Goal: Use online tool/utility: Utilize a website feature to perform a specific function

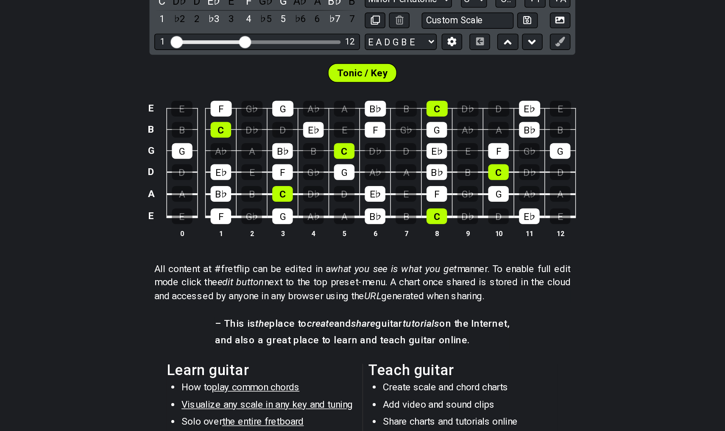
scroll to position [117, 0]
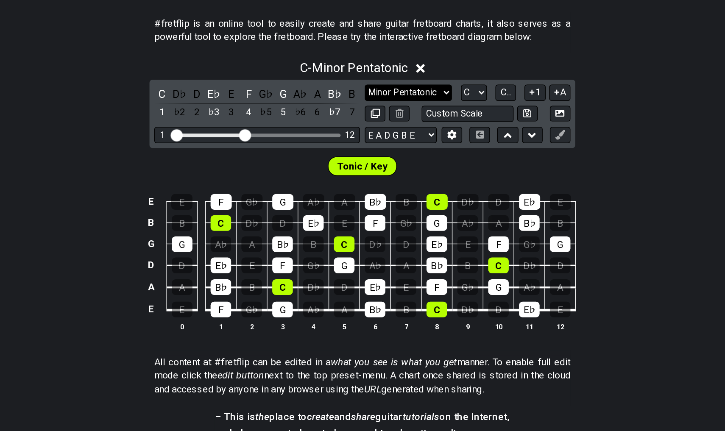
select select "Minor / Aeolian"
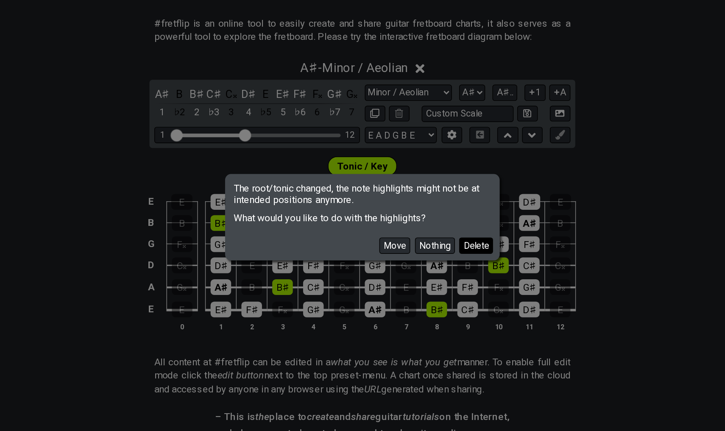
click at [430, 230] on button "Delete" at bounding box center [442, 235] width 24 height 11
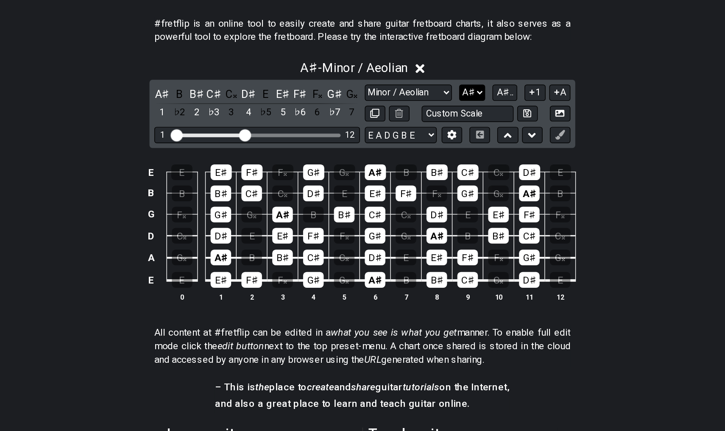
click at [430, 123] on select "A♭ A A♯ B♭ B C C♯ D♭ D D♯ E♭ E F F♯ G♭ G G♯" at bounding box center [439, 128] width 18 height 11
select select "A"
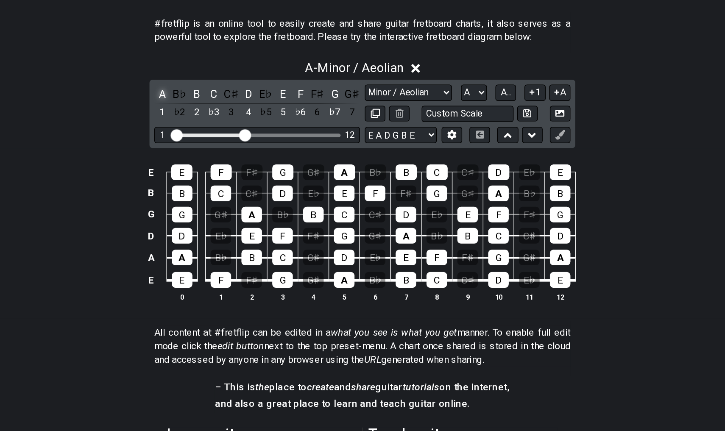
click at [217, 123] on div "A" at bounding box center [222, 128] width 11 height 11
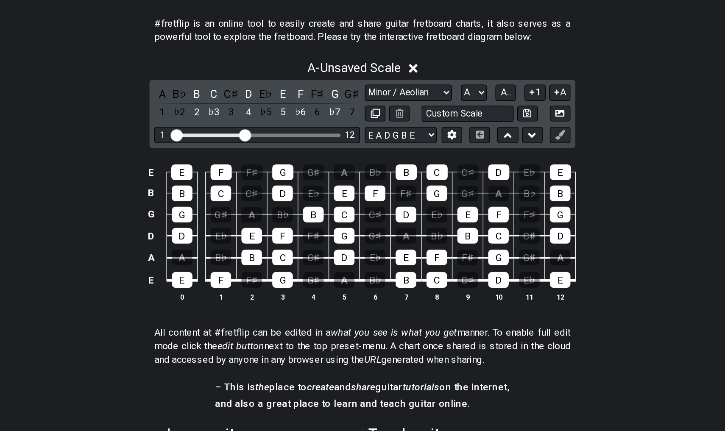
click at [217, 123] on div "A B♭ B C C♯ D E♭ E F F♯ G G♯ 1 ♭2 2 ♭3 3 4 ♭5 5 ♭6 6 ♭7 7" at bounding box center [289, 135] width 144 height 25
click at [241, 123] on div "B" at bounding box center [246, 128] width 11 height 11
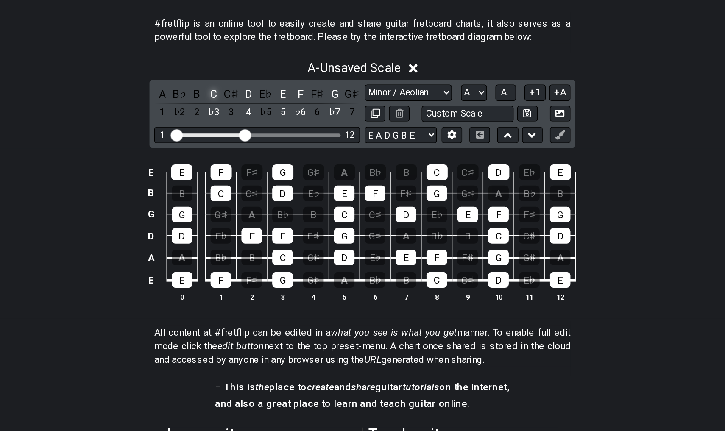
click at [253, 123] on div "C" at bounding box center [258, 128] width 11 height 11
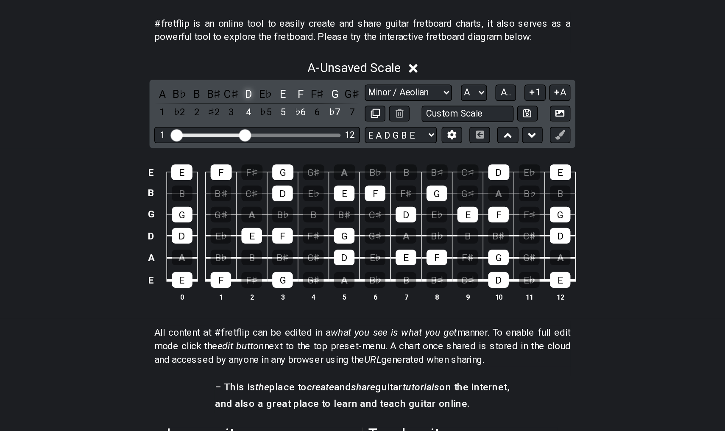
click at [277, 123] on div "D" at bounding box center [282, 128] width 11 height 11
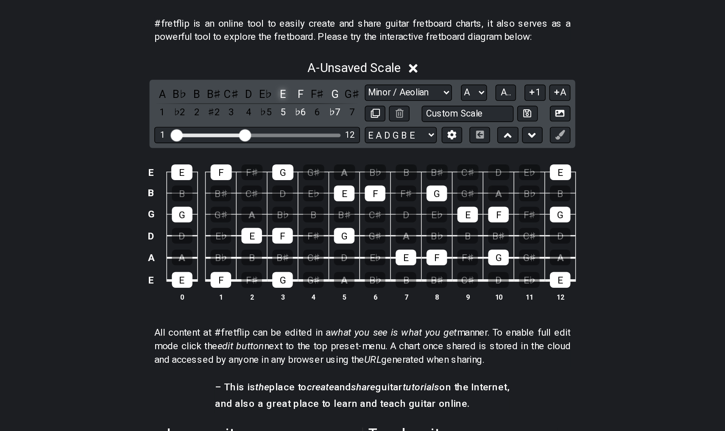
click at [301, 123] on div "E" at bounding box center [306, 128] width 11 height 11
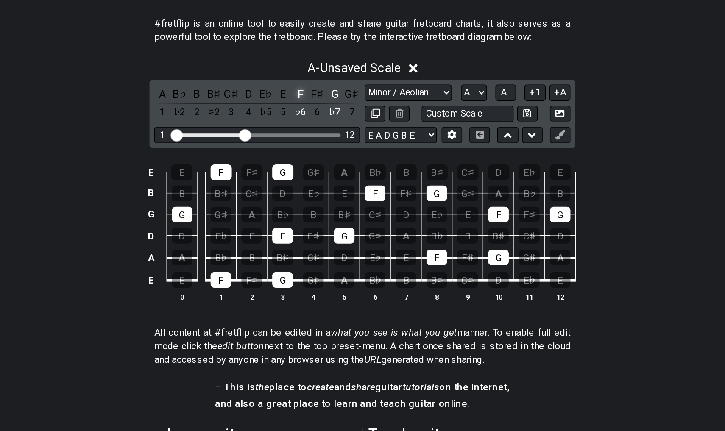
click at [313, 123] on div "F" at bounding box center [318, 128] width 11 height 11
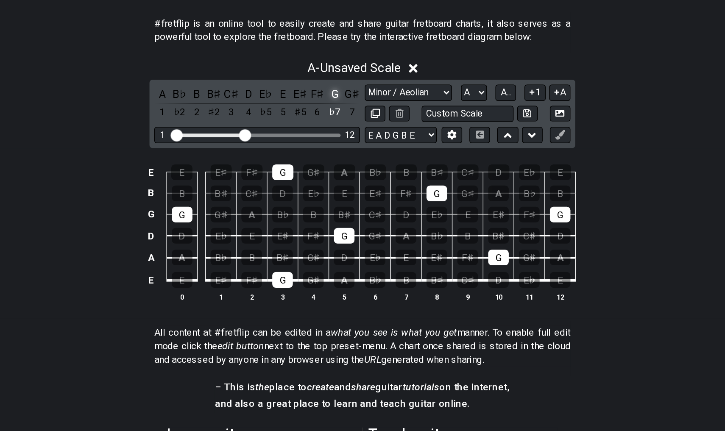
click at [337, 123] on div "G" at bounding box center [342, 128] width 11 height 11
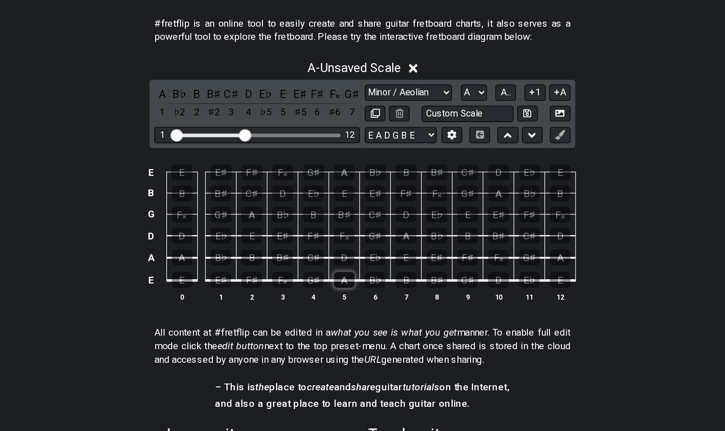
click at [343, 254] on div "A" at bounding box center [350, 259] width 14 height 11
click at [386, 254] on div "B" at bounding box center [393, 259] width 14 height 11
click at [407, 254] on div "B♯" at bounding box center [414, 259] width 14 height 11
click at [343, 238] on div "D" at bounding box center [350, 243] width 14 height 11
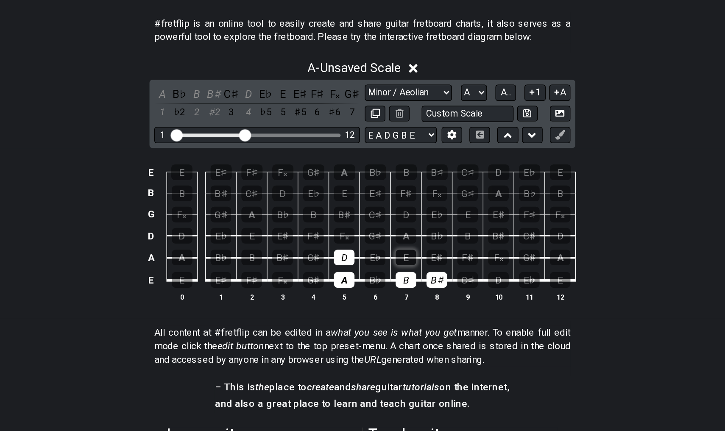
click at [386, 238] on div "E" at bounding box center [393, 243] width 14 height 11
click at [407, 238] on div "E♯" at bounding box center [414, 243] width 14 height 11
click at [343, 223] on div "F𝄪" at bounding box center [350, 228] width 14 height 11
click at [386, 223] on div "A" at bounding box center [393, 228] width 14 height 11
click at [407, 223] on div "B♭" at bounding box center [414, 228] width 14 height 11
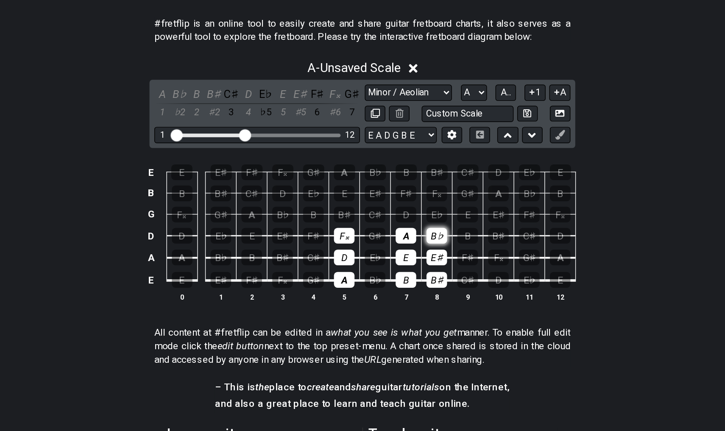
click at [407, 223] on div "B♭" at bounding box center [414, 228] width 14 height 11
click at [321, 208] on div "B" at bounding box center [328, 213] width 14 height 11
click at [343, 208] on div "B♯" at bounding box center [350, 213] width 14 height 11
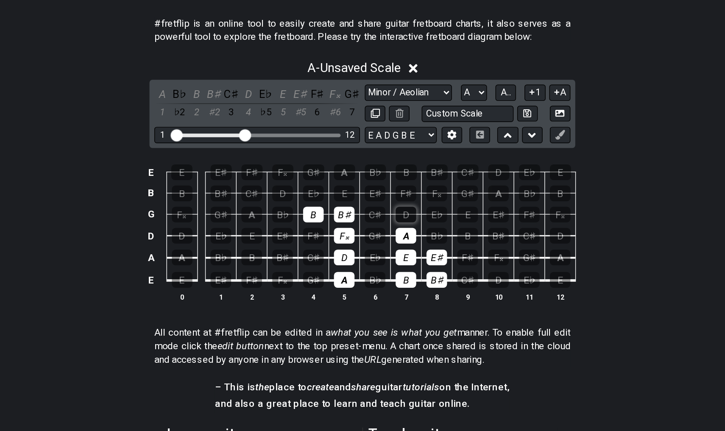
click at [386, 208] on div "D" at bounding box center [393, 213] width 14 height 11
click at [321, 208] on div "B" at bounding box center [328, 213] width 14 height 11
click at [343, 208] on div "B♯" at bounding box center [350, 213] width 14 height 11
click at [364, 123] on div "Minor Pentatonic Click to edit Minor Pentatonic Major Pentatonic Minor Blues Ma…" at bounding box center [436, 128] width 144 height 11
select select "Major"
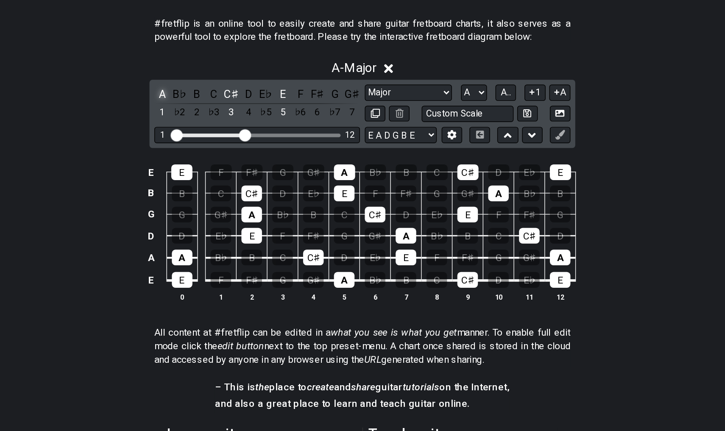
click at [217, 123] on div "A" at bounding box center [222, 128] width 11 height 11
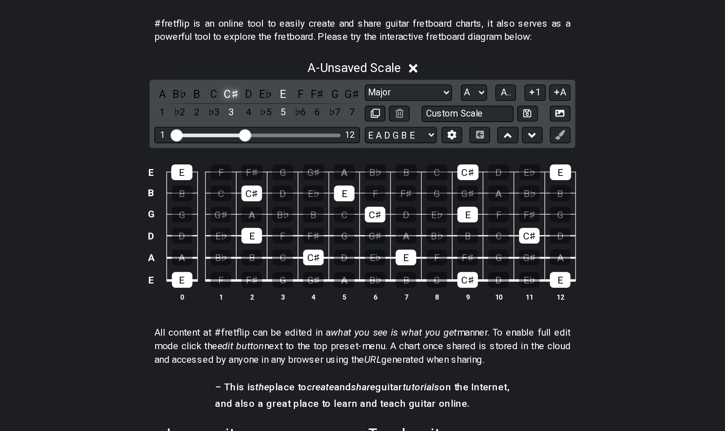
click at [265, 123] on div "C♯" at bounding box center [270, 128] width 11 height 11
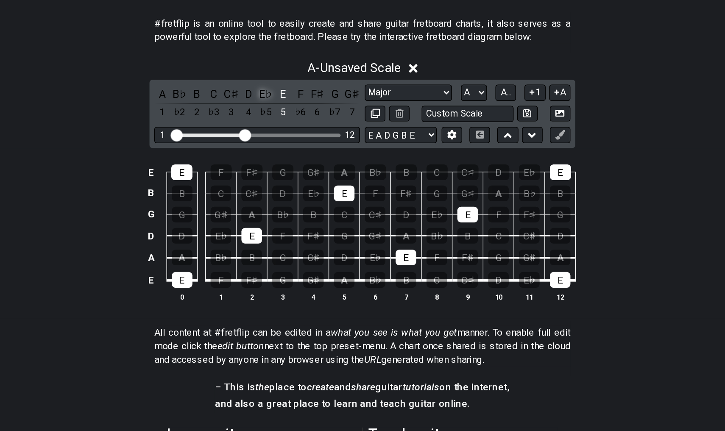
click at [289, 123] on div "E♭" at bounding box center [294, 128] width 11 height 11
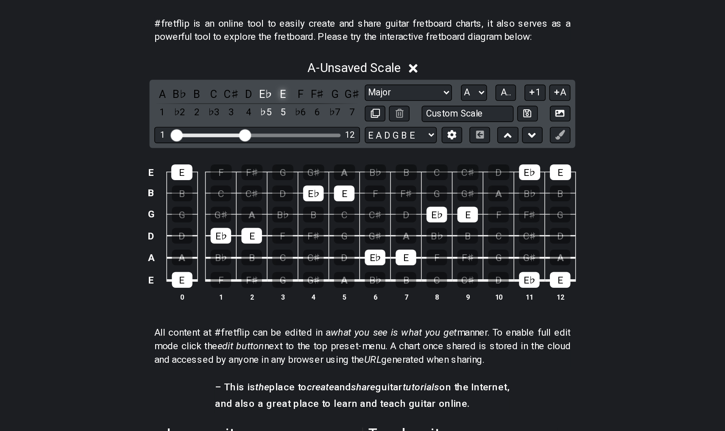
click at [301, 123] on div "E" at bounding box center [306, 128] width 11 height 11
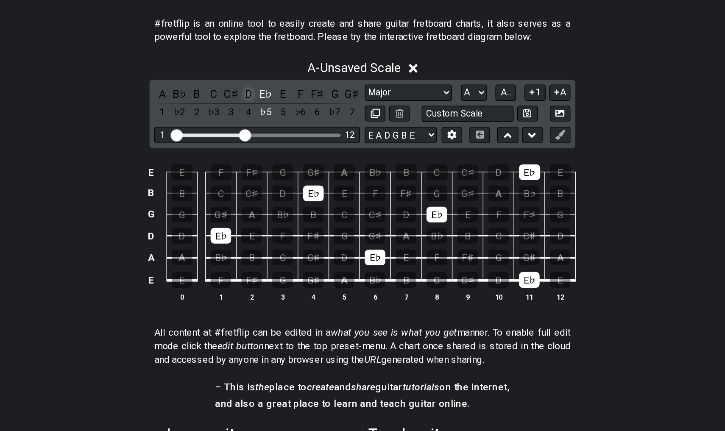
click at [277, 123] on div "D" at bounding box center [282, 128] width 11 height 11
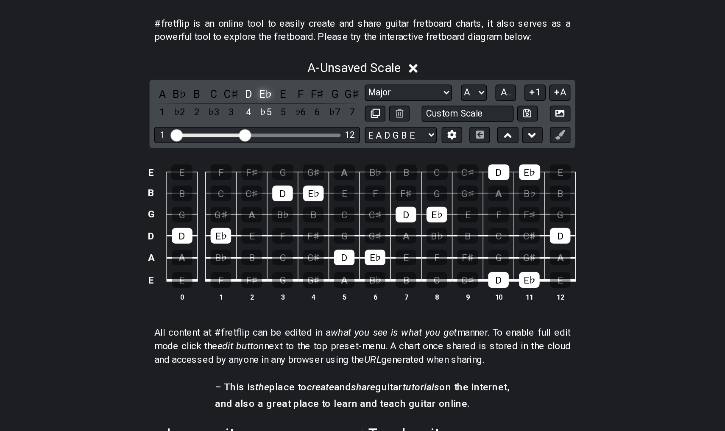
click at [289, 123] on div "E♭" at bounding box center [294, 128] width 11 height 11
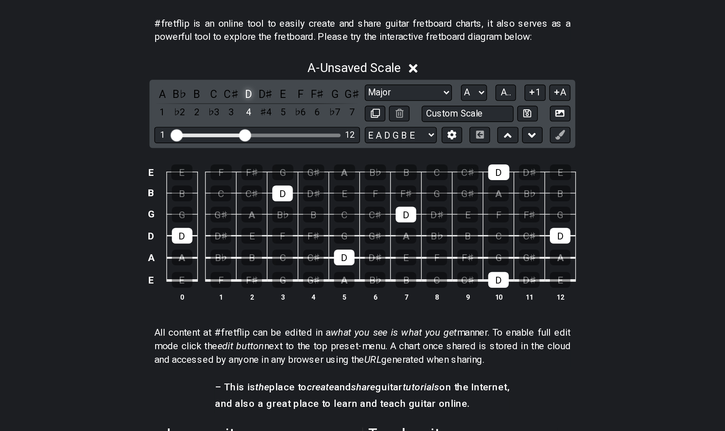
click at [277, 123] on div "D" at bounding box center [282, 128] width 11 height 11
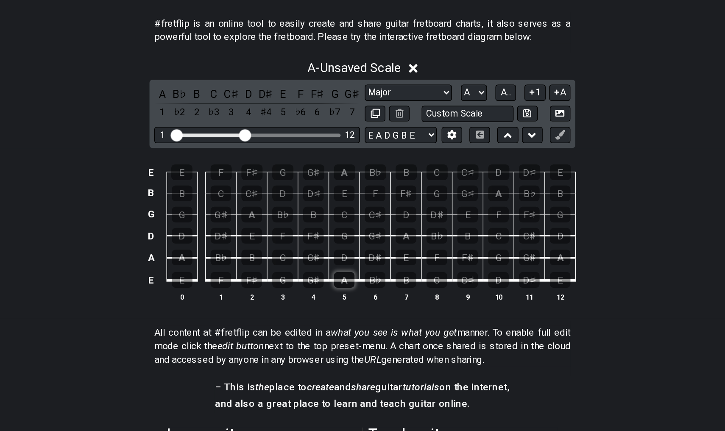
click at [343, 254] on div "A" at bounding box center [350, 259] width 14 height 11
click at [386, 254] on div "B" at bounding box center [393, 259] width 14 height 11
click at [407, 254] on div "C" at bounding box center [414, 259] width 14 height 11
click at [343, 238] on div "D" at bounding box center [350, 243] width 14 height 11
click at [386, 238] on div "E" at bounding box center [393, 243] width 14 height 11
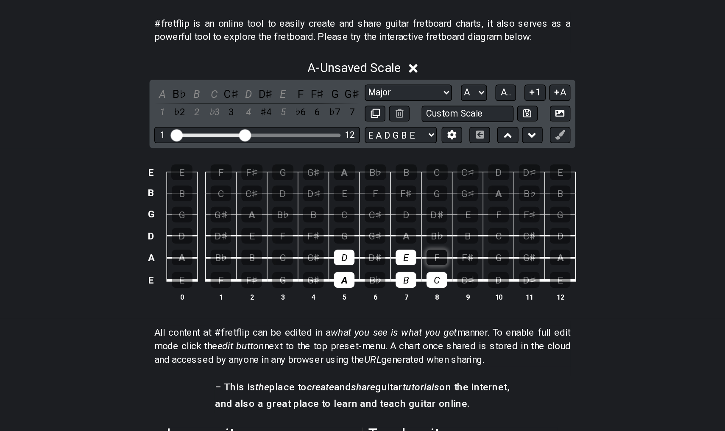
click at [407, 238] on div "F" at bounding box center [414, 243] width 14 height 11
click at [343, 223] on div "G" at bounding box center [350, 228] width 14 height 11
click at [386, 223] on div "A" at bounding box center [393, 228] width 14 height 11
click at [321, 208] on div "B" at bounding box center [328, 213] width 14 height 11
click at [343, 208] on div "C" at bounding box center [350, 213] width 14 height 11
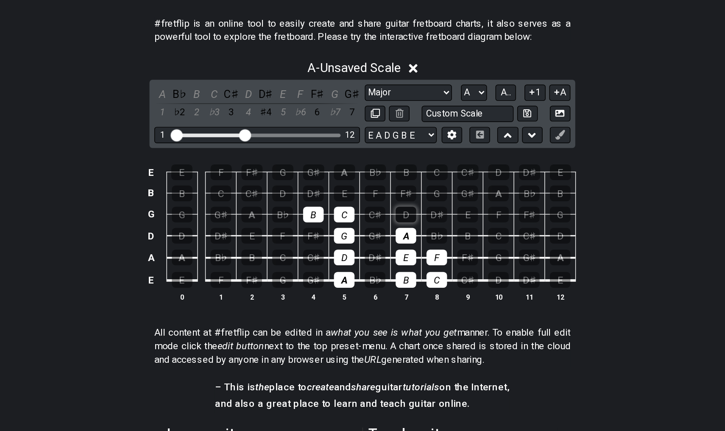
click at [386, 208] on div "D" at bounding box center [393, 213] width 14 height 11
click at [343, 193] on div "E" at bounding box center [350, 198] width 14 height 11
click at [364, 193] on div "F" at bounding box center [371, 198] width 14 height 11
click at [299, 178] on div "G" at bounding box center [306, 183] width 15 height 11
click at [343, 178] on div "A" at bounding box center [350, 183] width 15 height 11
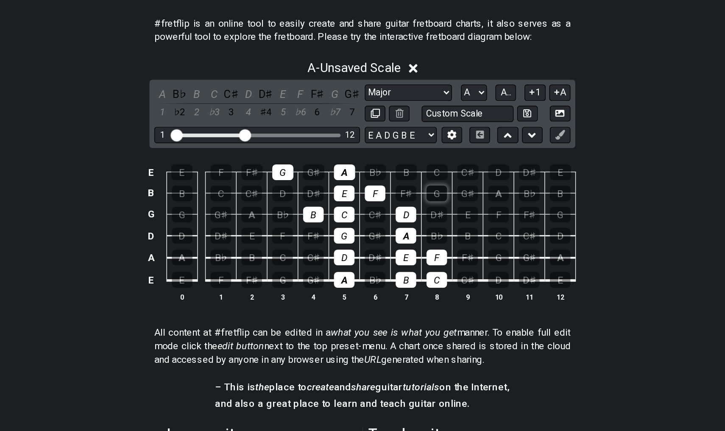
click at [407, 193] on div "G" at bounding box center [414, 198] width 14 height 11
click at [299, 178] on div "G" at bounding box center [306, 183] width 15 height 11
